Goal: Transaction & Acquisition: Purchase product/service

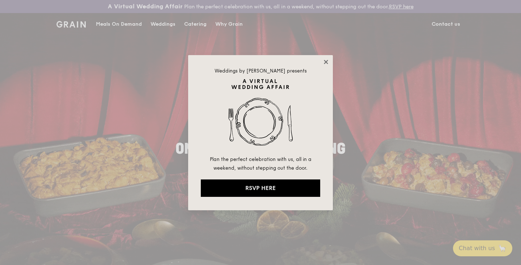
click at [327, 61] on icon at bounding box center [326, 62] width 7 height 7
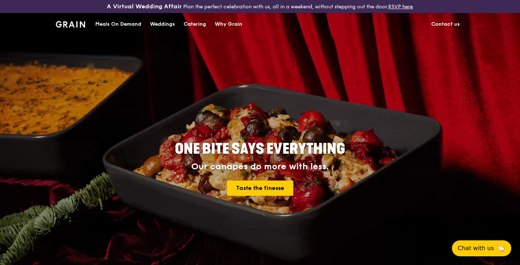
click at [120, 20] on div "Meals On Demand" at bounding box center [118, 24] width 46 height 22
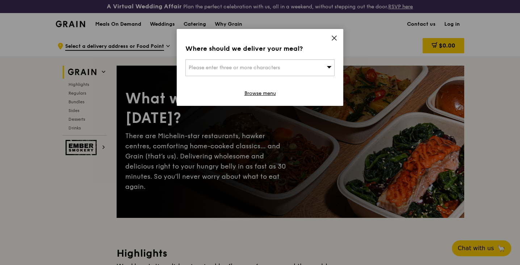
click at [278, 68] on span "Please enter three or more characters" at bounding box center [234, 67] width 91 height 6
click at [337, 38] on icon at bounding box center [334, 38] width 7 height 7
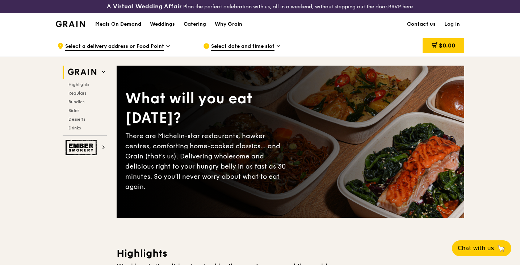
click at [273, 44] on span "Select date and time slot" at bounding box center [242, 47] width 63 height 8
click at [137, 44] on span "Select a delivery address or Food Point" at bounding box center [114, 47] width 99 height 8
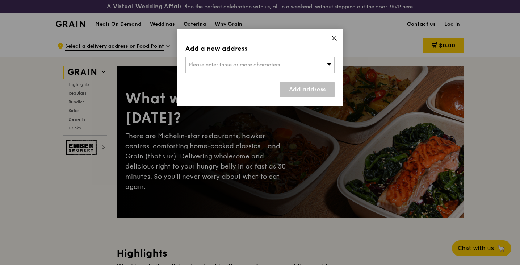
click at [209, 63] on span "Please enter three or more characters" at bounding box center [234, 65] width 91 height 6
type input "p"
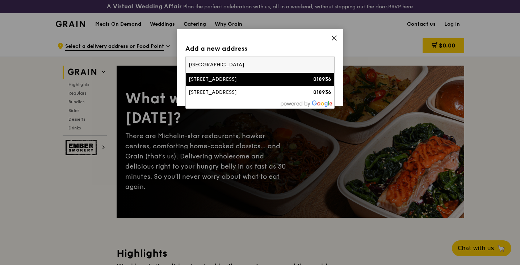
type input "[GEOGRAPHIC_DATA]"
click at [261, 79] on div "[STREET_ADDRESS]" at bounding box center [242, 79] width 107 height 7
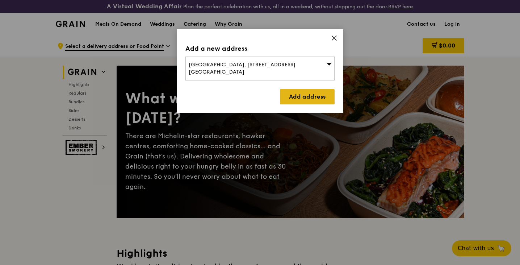
click at [300, 91] on link "Add address" at bounding box center [307, 96] width 55 height 15
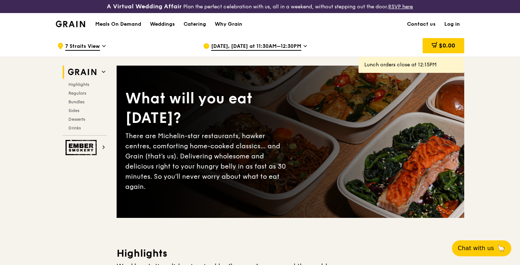
click at [285, 42] on div "[DATE], [DATE] at 11:30AM–12:30PM" at bounding box center [270, 46] width 134 height 22
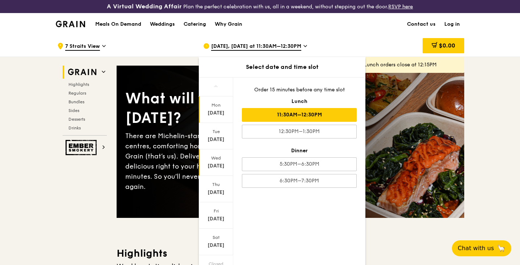
click at [221, 161] on div "[DATE]" at bounding box center [216, 162] width 34 height 26
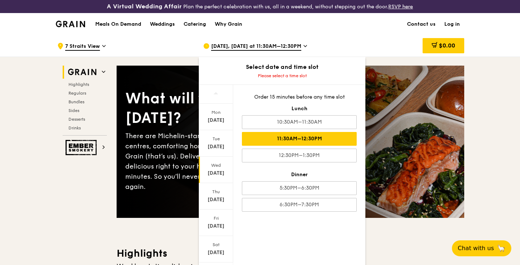
click at [325, 134] on div "11:30AM–12:30PM" at bounding box center [299, 139] width 115 height 14
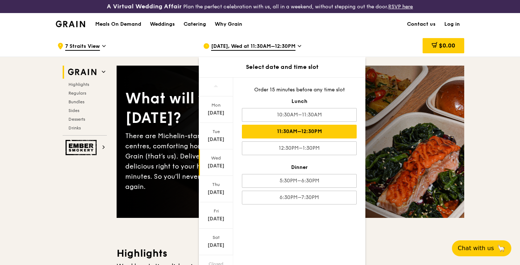
click at [311, 131] on div "11:30AM–12:30PM" at bounding box center [299, 132] width 115 height 14
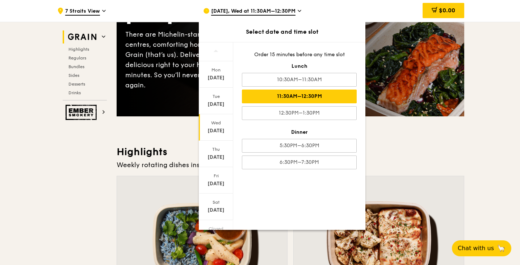
scroll to position [101, 0]
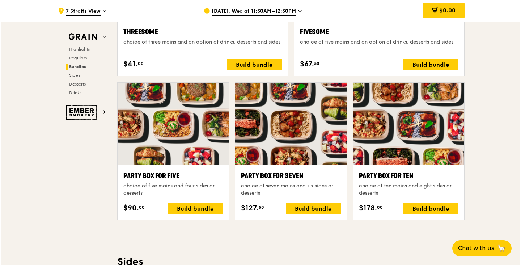
scroll to position [1406, 0]
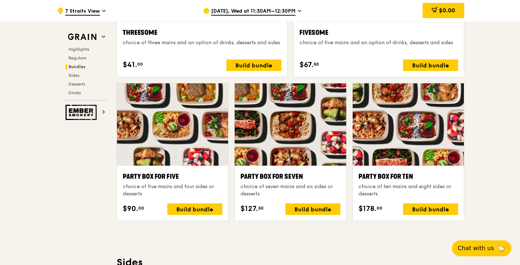
click at [438, 156] on div at bounding box center [408, 124] width 111 height 82
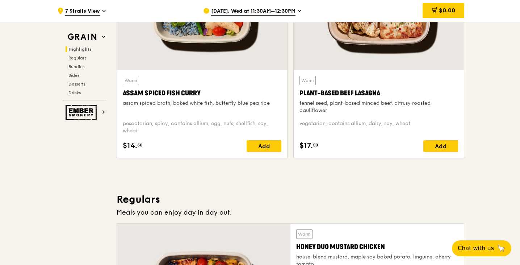
scroll to position [0, 0]
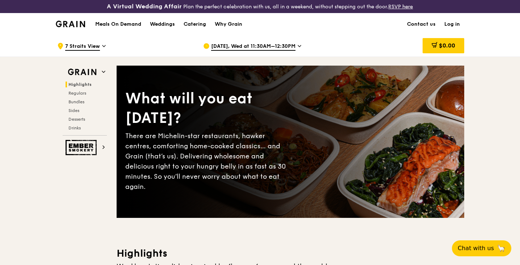
click at [292, 41] on div "[DATE], Wed at 11:30AM–12:30PM" at bounding box center [270, 46] width 134 height 22
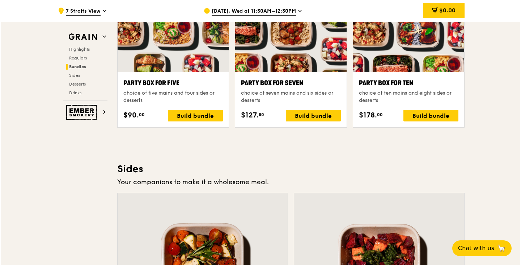
scroll to position [1500, 0]
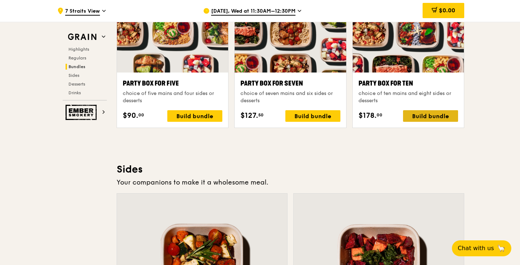
click at [429, 114] on div "Build bundle" at bounding box center [430, 116] width 55 height 12
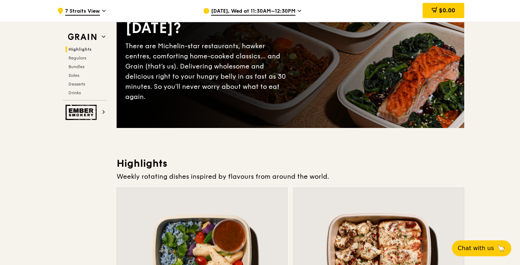
scroll to position [0, 0]
